Goal: Find specific page/section: Find specific page/section

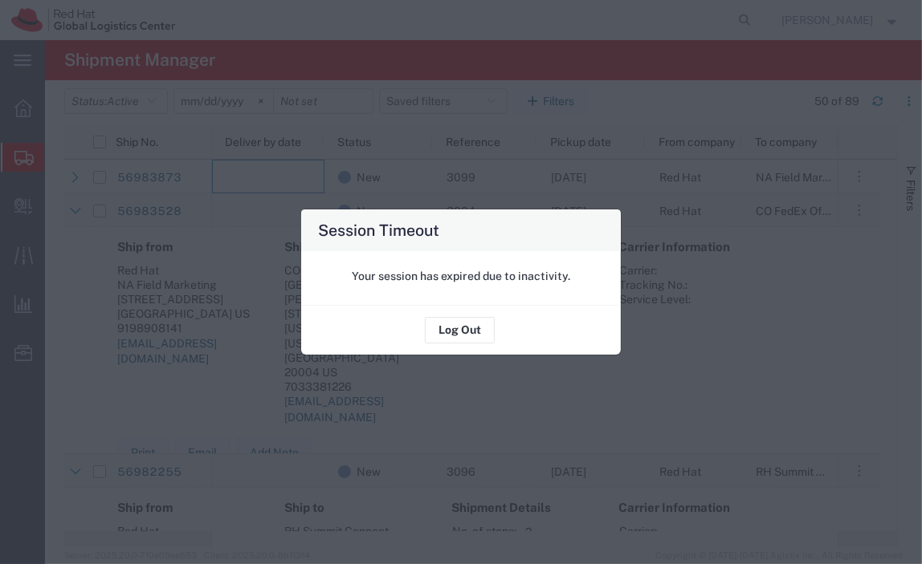
scroll to position [0, 1]
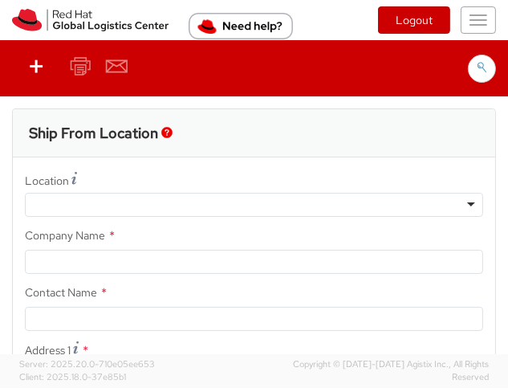
select select "901"
type input "Red Hat, Inc."
type input "[PERSON_NAME]"
type input "100 East Davie Street"
type input "RALEIGH"
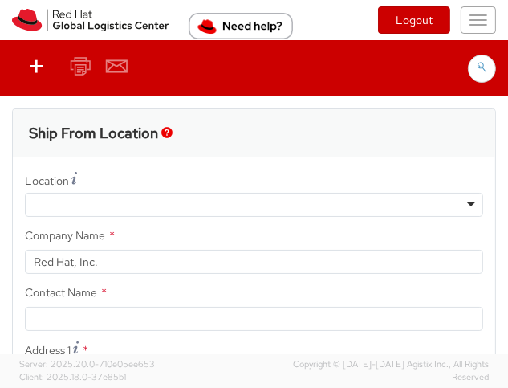
type input "27601"
type input "919-754-4950"
type input "solee@redhat.com"
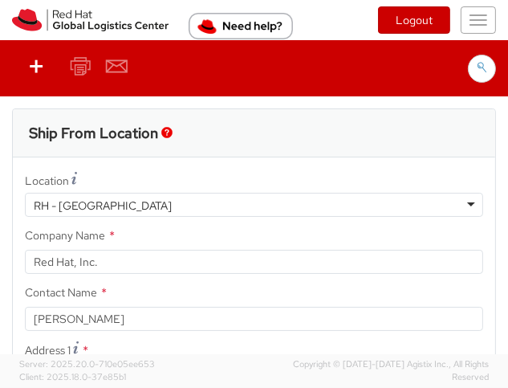
select select
click at [470, 19] on span "button" at bounding box center [479, 20] width 18 height 2
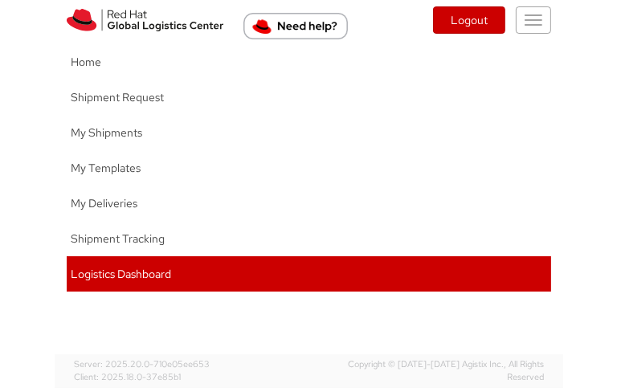
scroll to position [232, 0]
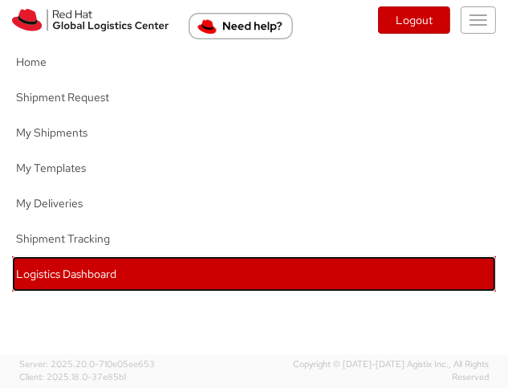
click at [255, 274] on link "Logistics Dashboard" at bounding box center [254, 273] width 484 height 35
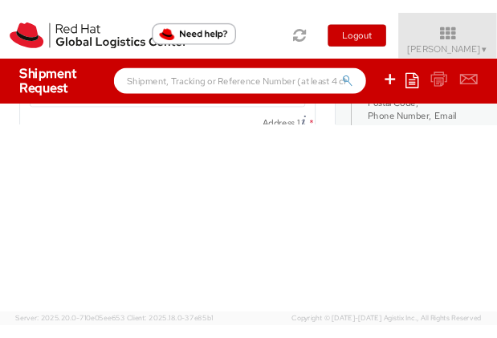
scroll to position [0, 0]
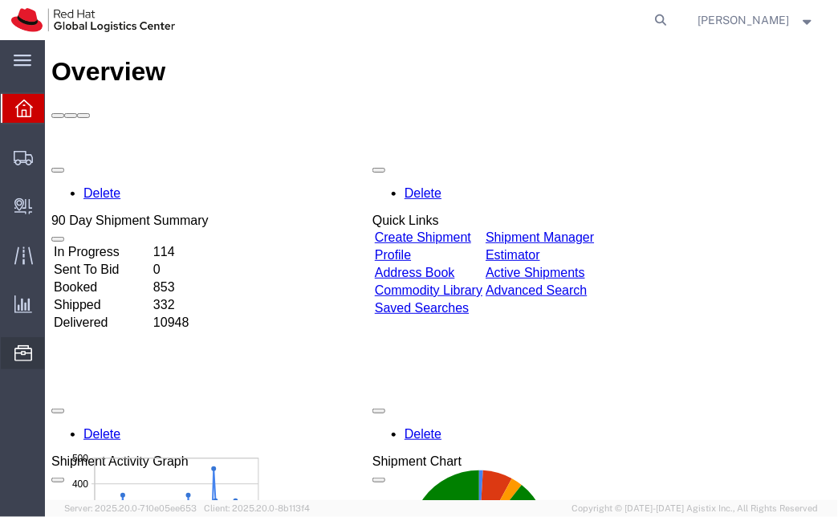
click at [0, 0] on span "Commodity Library" at bounding box center [0, 0] width 0 height 0
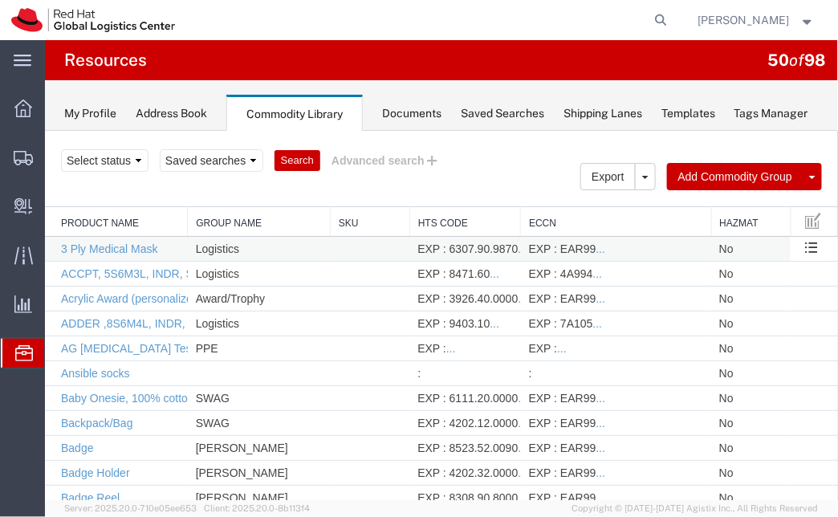
click at [166, 250] on td "3 Ply Medical Mask" at bounding box center [115, 248] width 143 height 25
click at [142, 247] on link "3 Ply Medical Mask" at bounding box center [108, 248] width 97 height 13
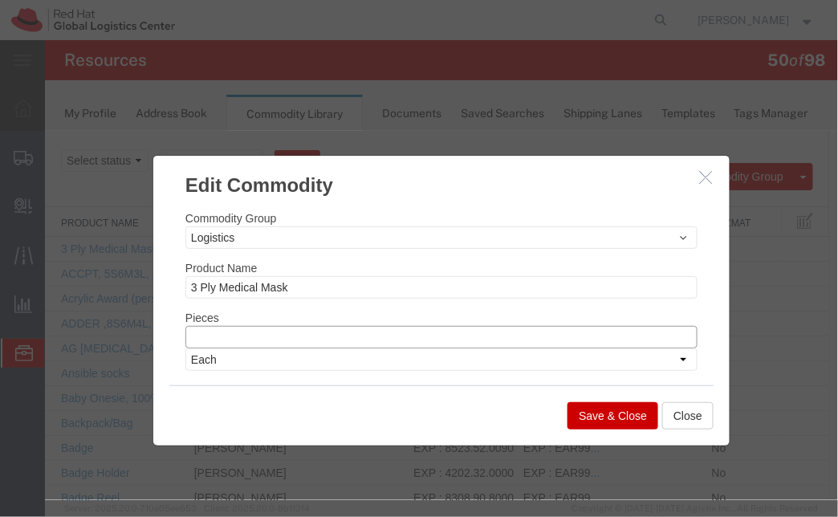
click at [323, 335] on input "number" at bounding box center [441, 336] width 512 height 22
click at [703, 183] on icon "button" at bounding box center [705, 176] width 13 height 14
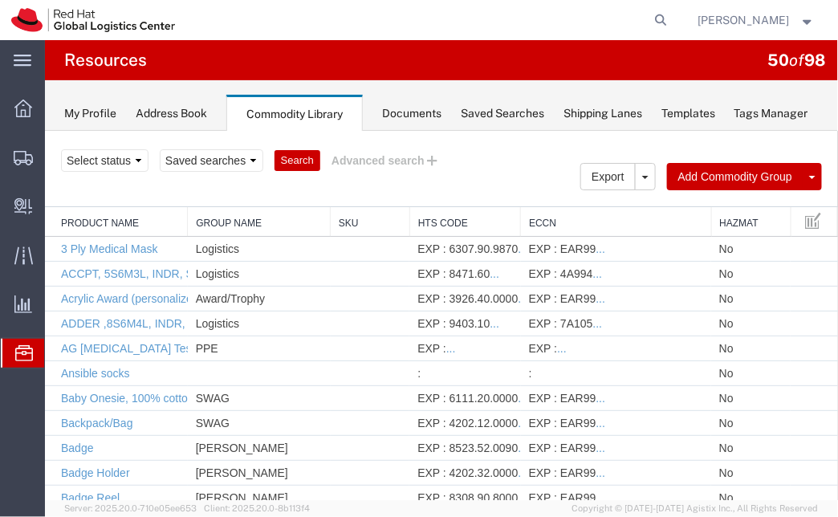
click at [403, 110] on div "Documents" at bounding box center [411, 113] width 59 height 17
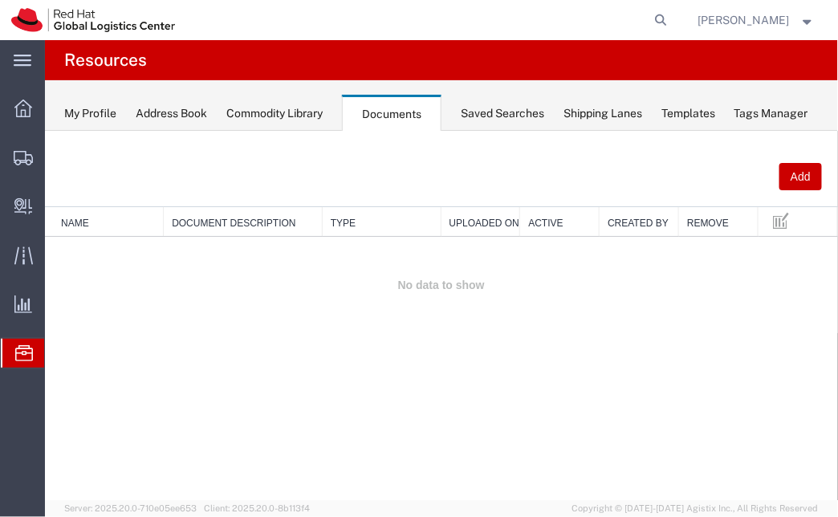
click at [318, 100] on div "My Profile Address Book Commodity Library Documents Saved Searches Shipping Lan…" at bounding box center [441, 105] width 793 height 51
click at [291, 112] on div "Commodity Library" at bounding box center [274, 113] width 96 height 17
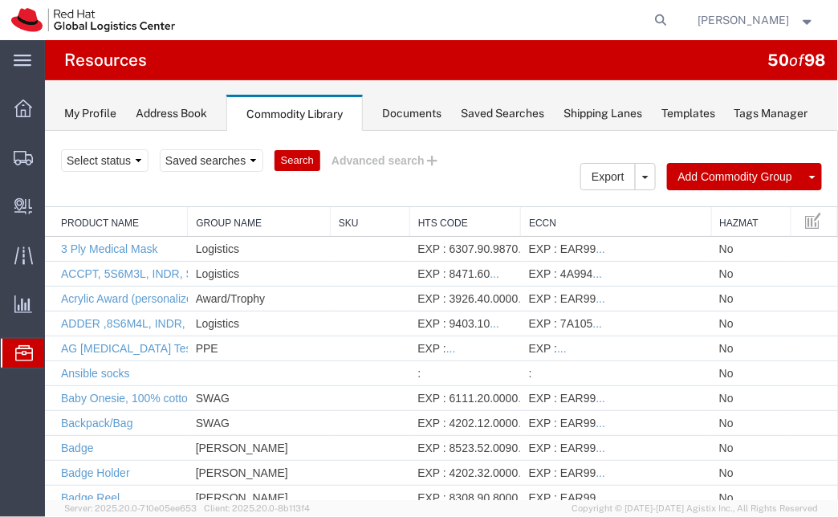
click at [388, 197] on div "Search Export Import Add Commodity Group Add Commodity Select status Active All…" at bounding box center [440, 168] width 793 height 76
